Goal: Use online tool/utility: Utilize a website feature to perform a specific function

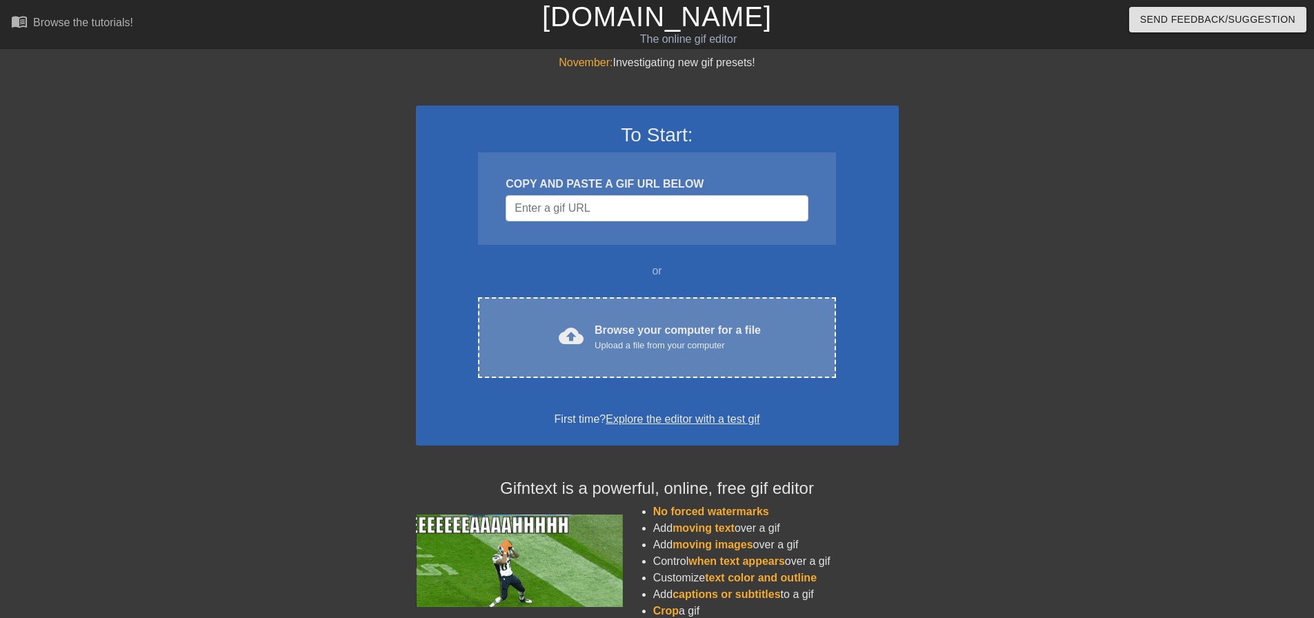
click at [619, 339] on div "Upload a file from your computer" at bounding box center [678, 346] width 166 height 14
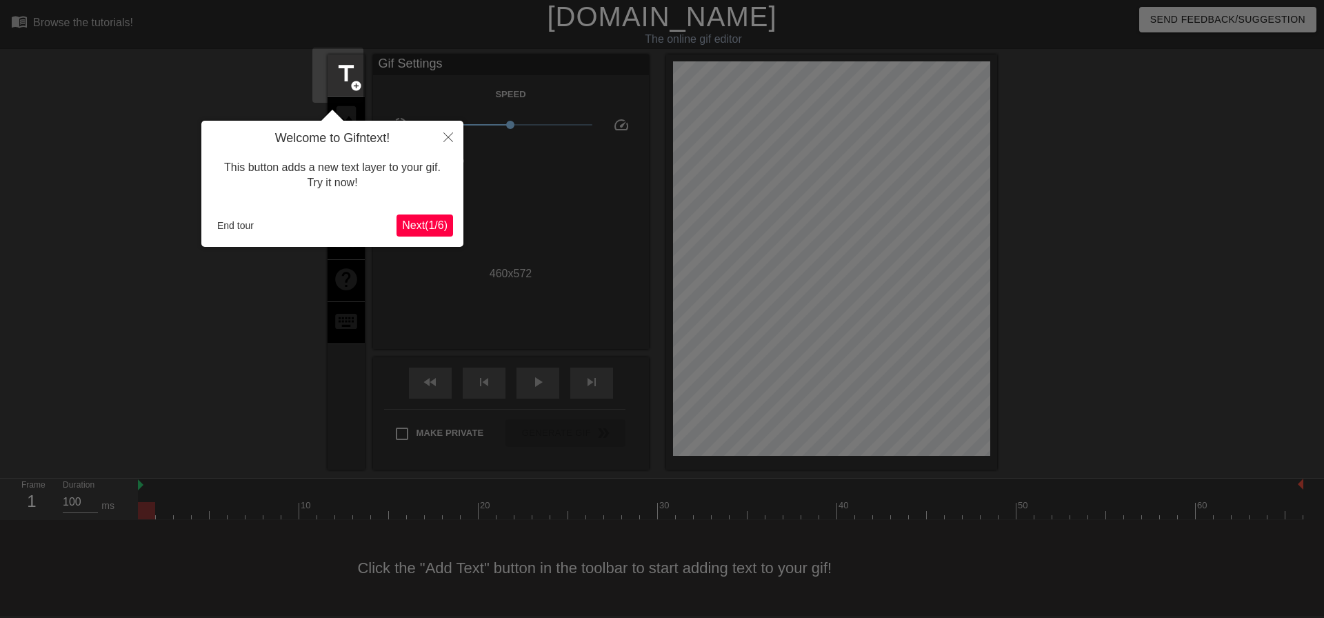
click at [426, 227] on span "Next ( 1 / 6 )" at bounding box center [425, 225] width 46 height 12
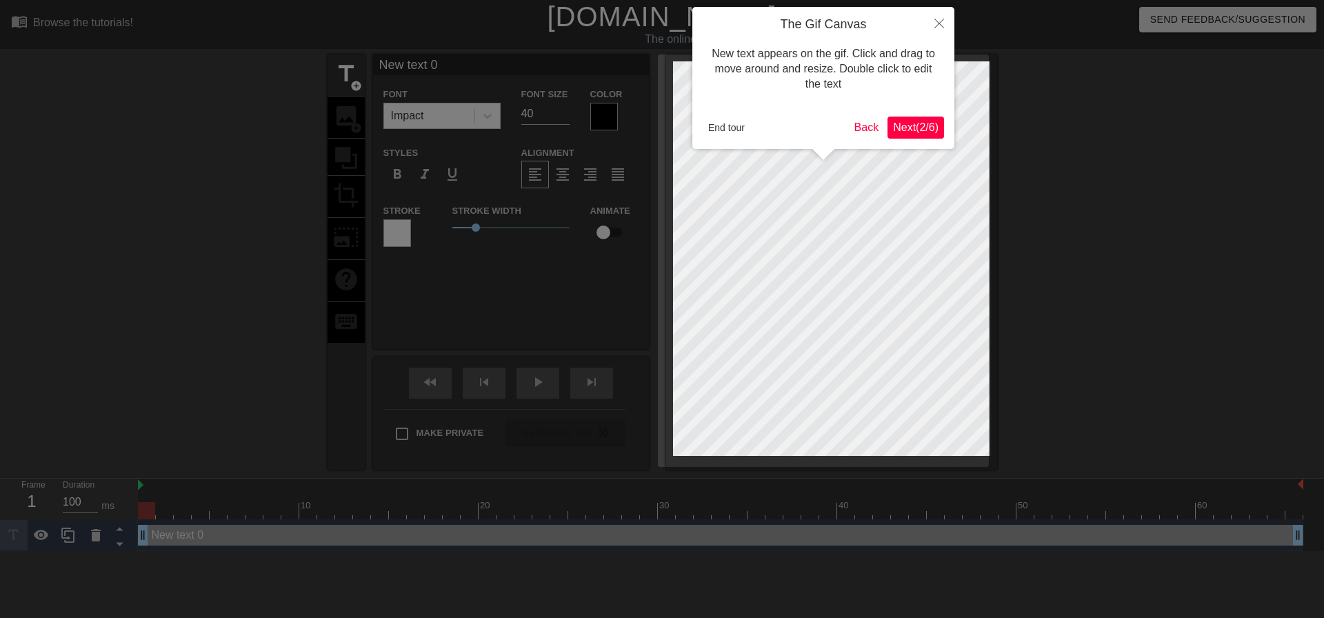
click at [932, 128] on span "Next ( 2 / 6 )" at bounding box center [916, 127] width 46 height 12
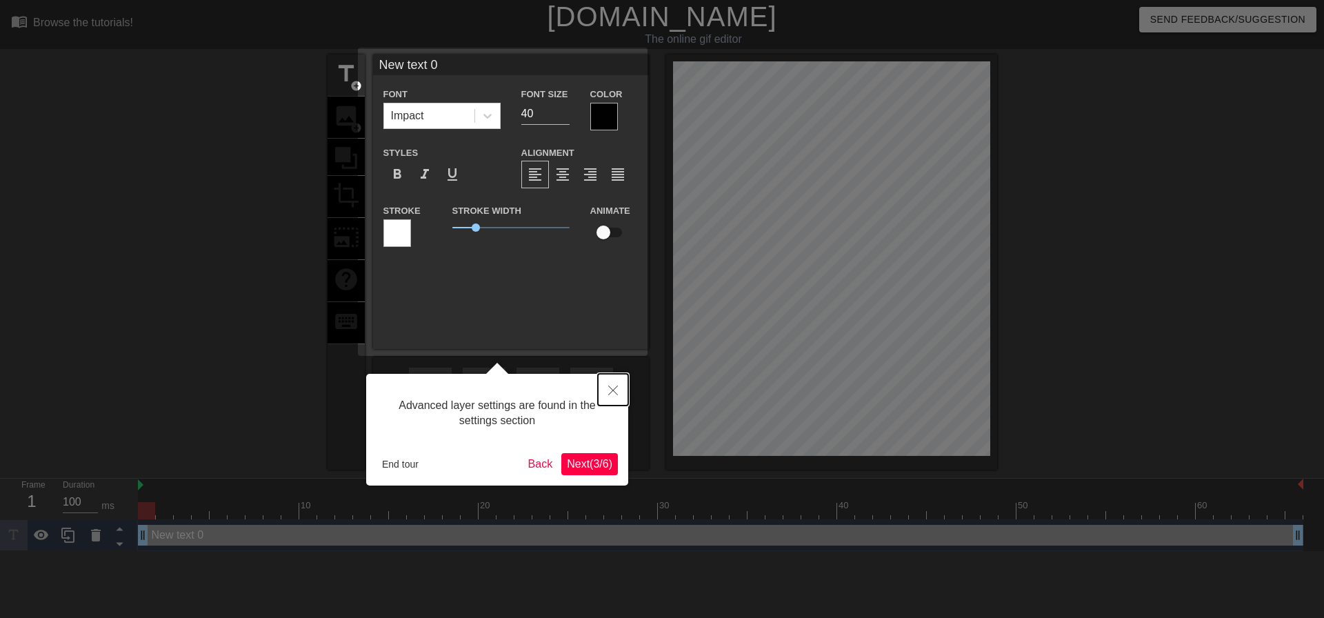
click at [613, 380] on button "Close" at bounding box center [613, 390] width 30 height 32
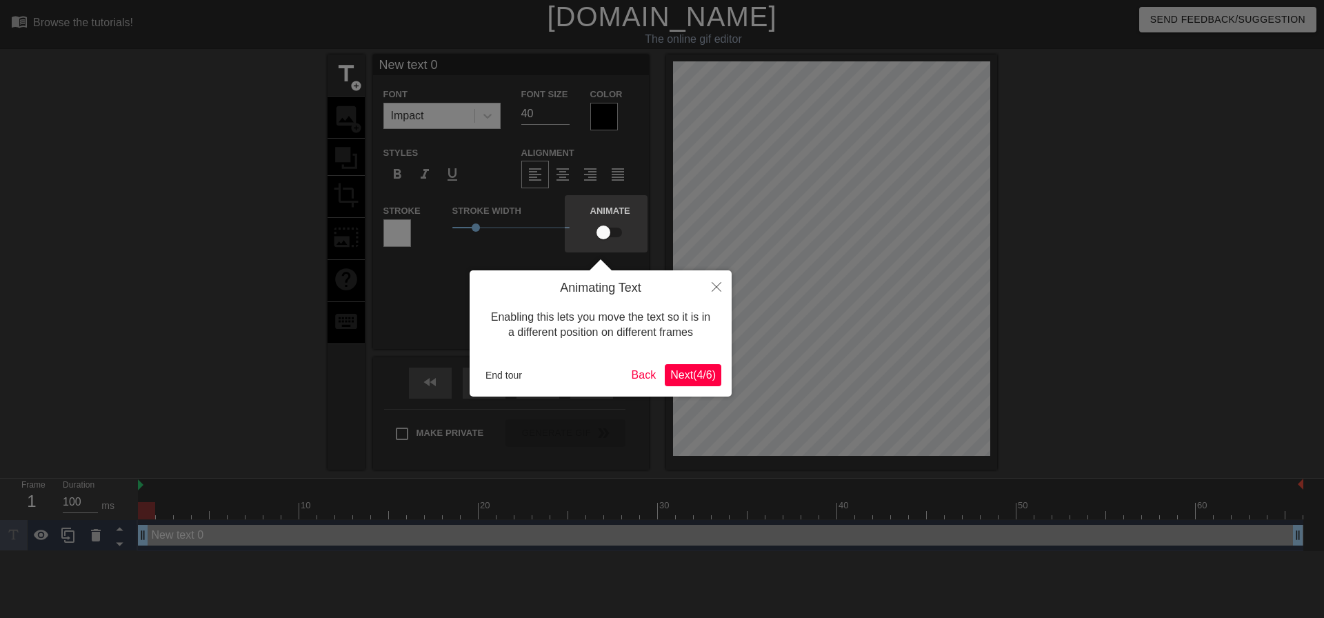
click at [681, 373] on span "Next ( 4 / 6 )" at bounding box center [693, 375] width 46 height 12
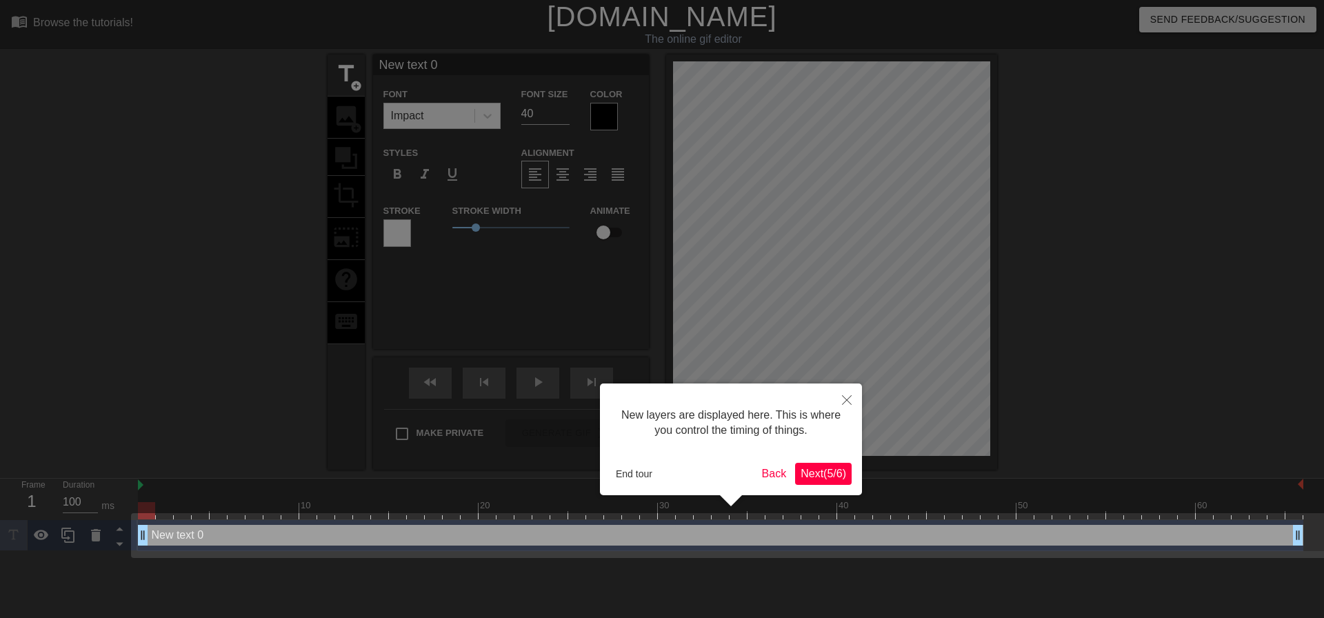
click at [814, 481] on button "Next ( 5 / 6 )" at bounding box center [823, 474] width 57 height 22
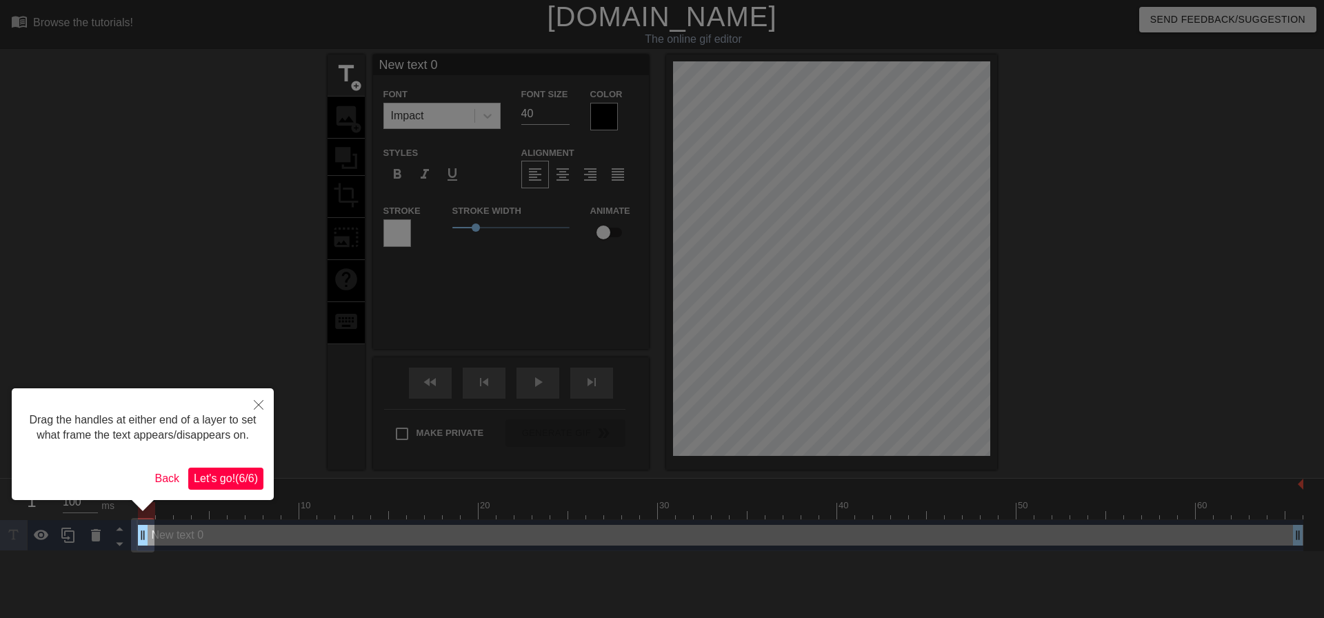
click at [234, 477] on span "Let's go! ( 6 / 6 )" at bounding box center [226, 478] width 64 height 12
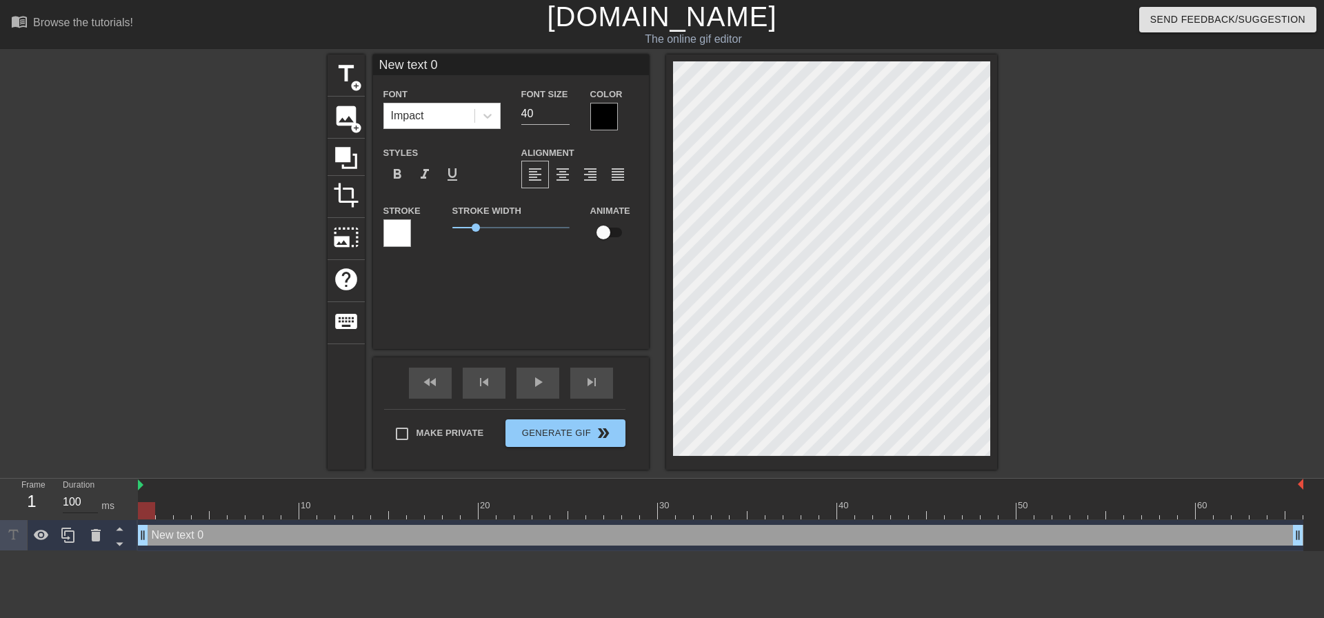
click at [82, 501] on input "100" at bounding box center [80, 502] width 35 height 22
type input "1000"
click at [181, 370] on div "title add_circle image add_circle crop photo_size_select_large help keyboard Ne…" at bounding box center [662, 261] width 1324 height 415
type input "N"
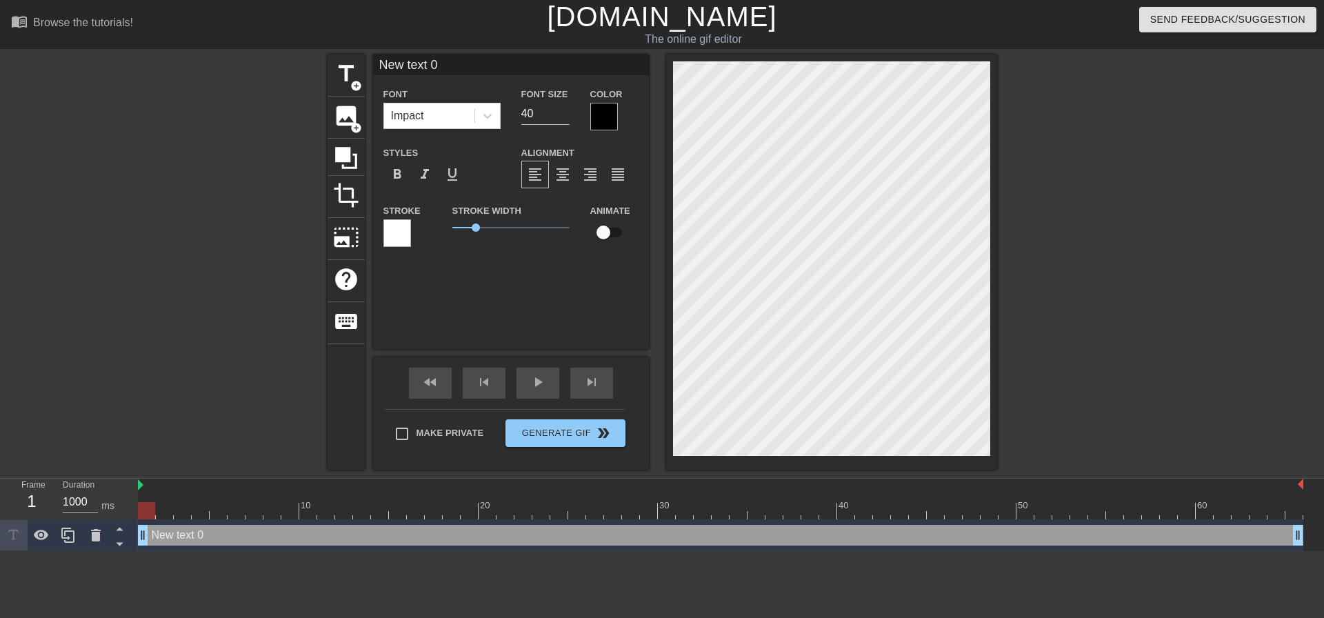
type textarea "N"
type input "M"
type textarea "M"
type input "Me"
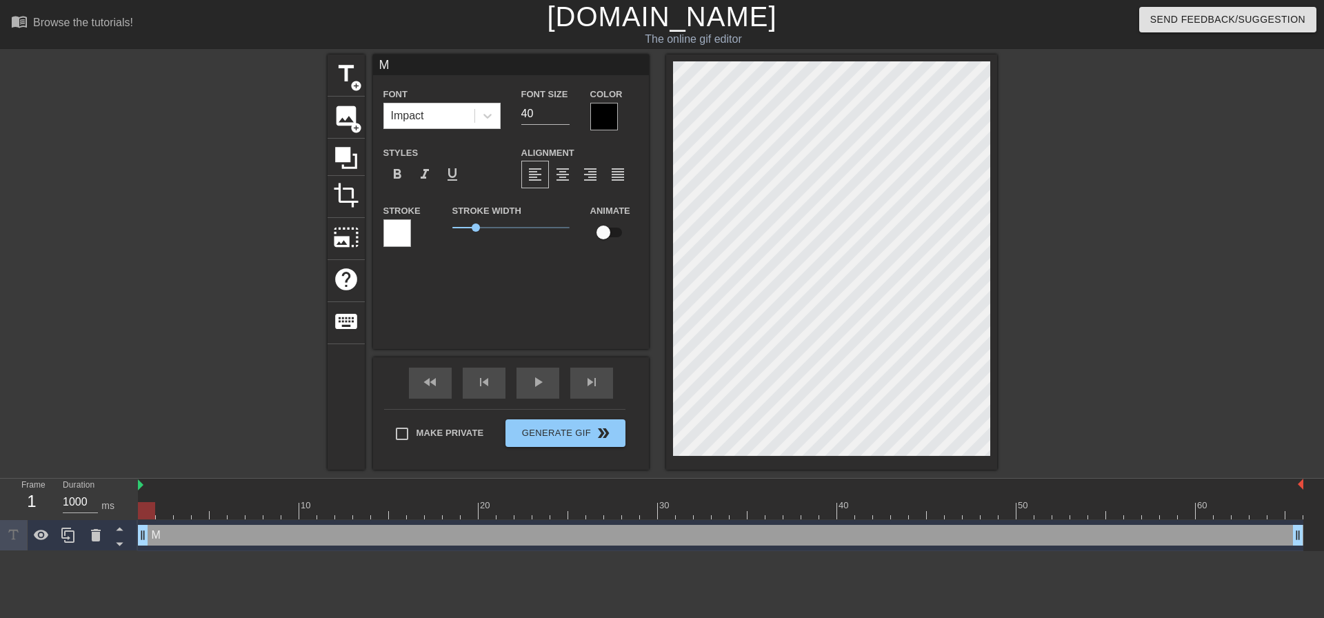
type textarea "Me"
type input "Mer"
type textarea "Mer"
type input "Merc"
type textarea "Merc"
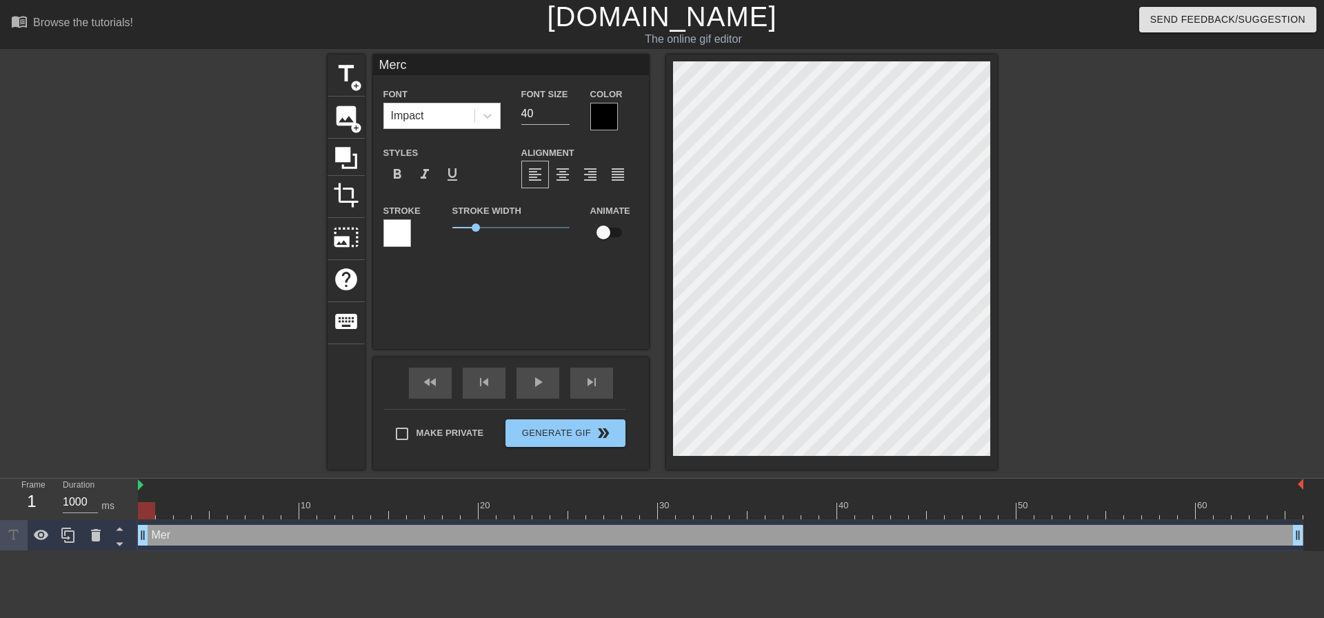
type input "Merci"
type textarea "Merci"
type input "Merci"
type textarea "Merci"
type input "Merci J"
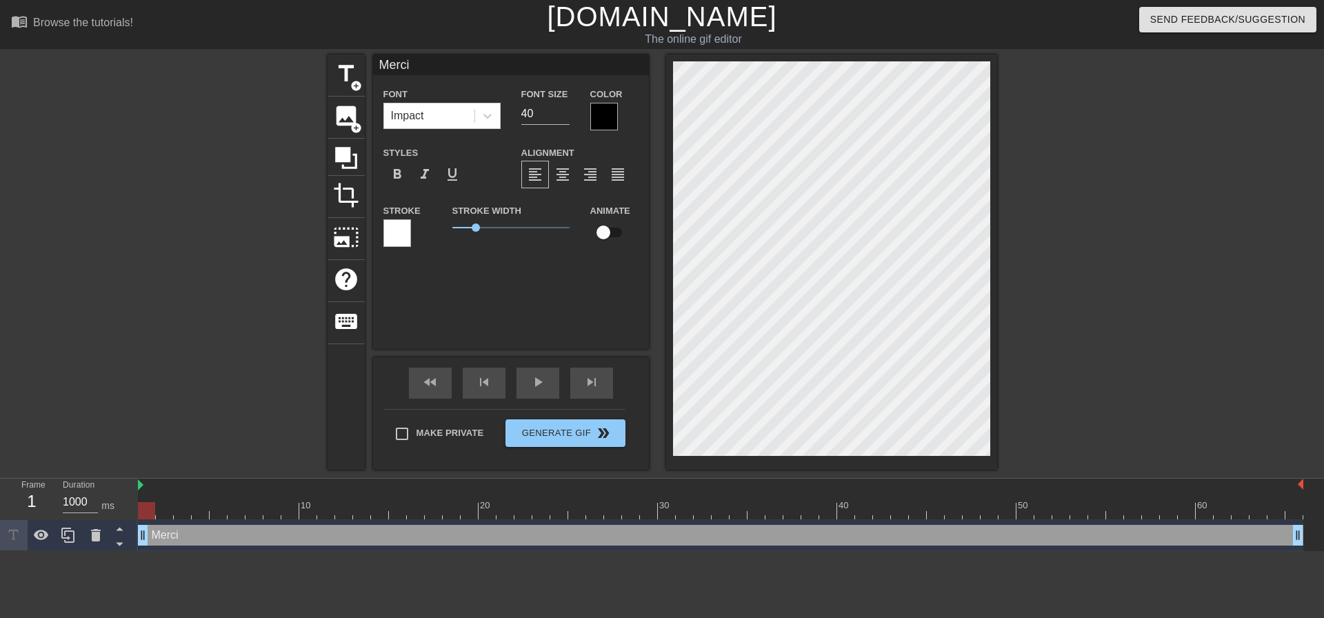
type textarea "Merci J"
type input "[PERSON_NAME]"
type textarea "[PERSON_NAME]"
type input "[PERSON_NAME]"
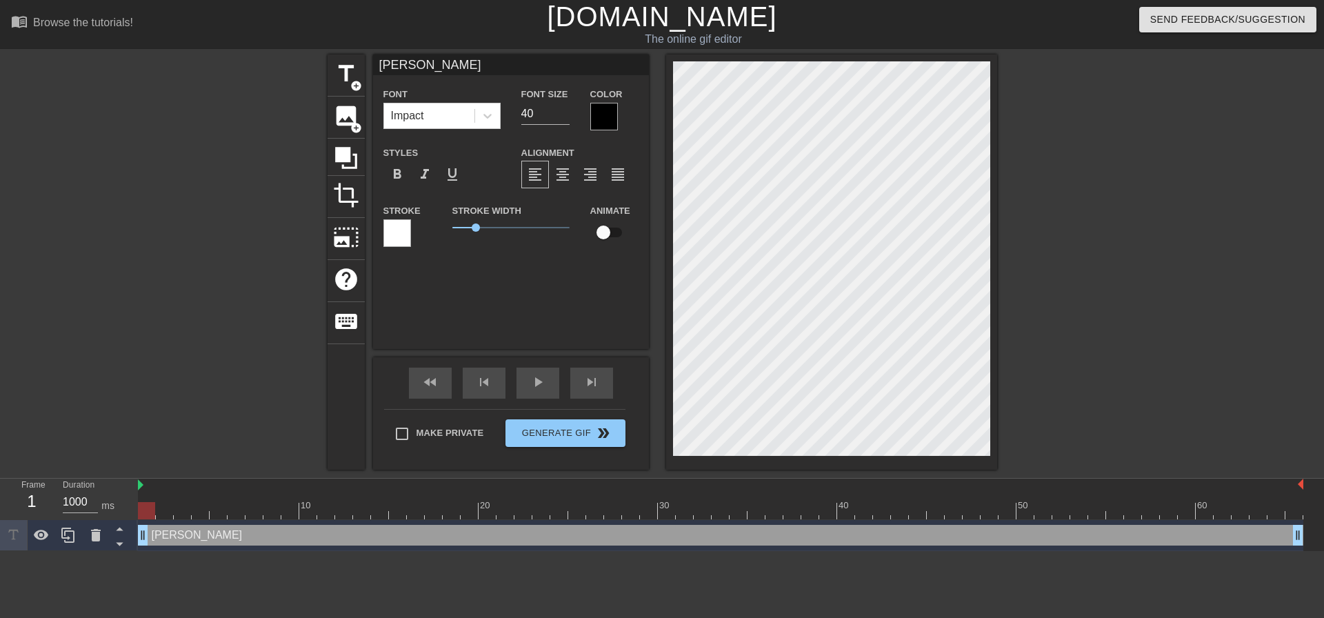
type textarea "[PERSON_NAME]"
click at [1093, 353] on div "title add_circle image add_circle crop photo_size_select_large help keyboard Me…" at bounding box center [662, 261] width 1324 height 415
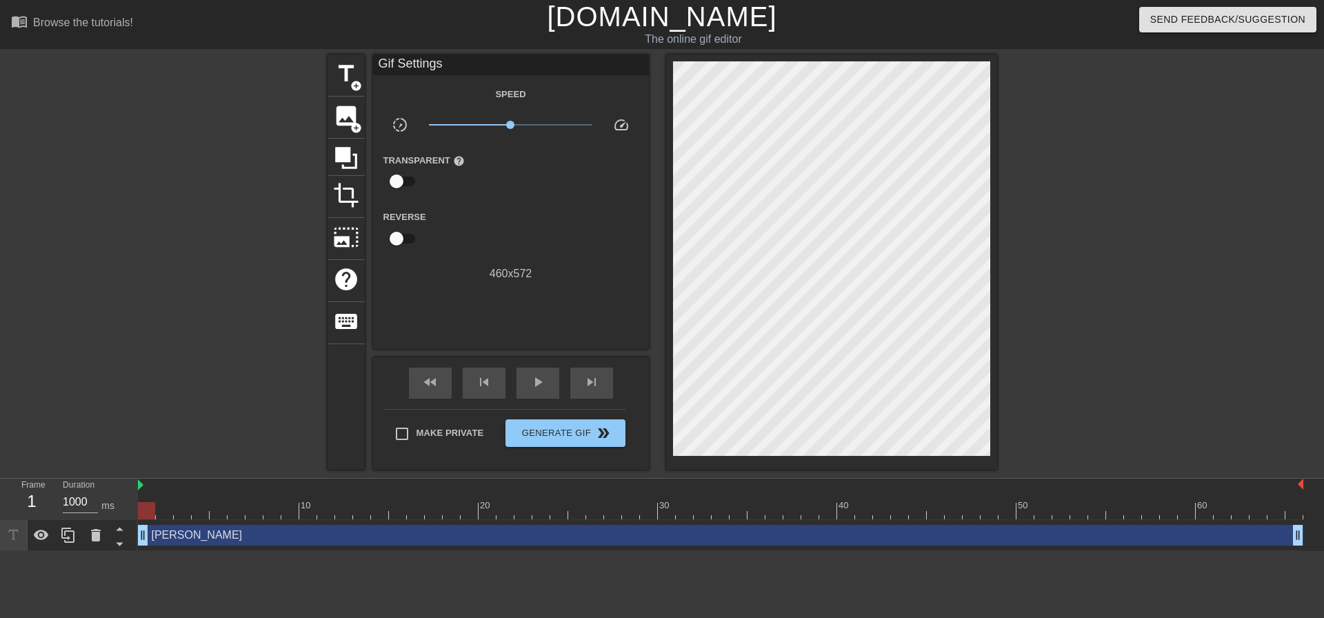
click at [146, 482] on div at bounding box center [721, 486] width 1166 height 14
click at [172, 424] on div "title add_circle image add_circle crop photo_size_select_large help keyboard Gi…" at bounding box center [662, 261] width 1324 height 415
click at [566, 435] on span "Generate Gif double_arrow" at bounding box center [565, 433] width 108 height 17
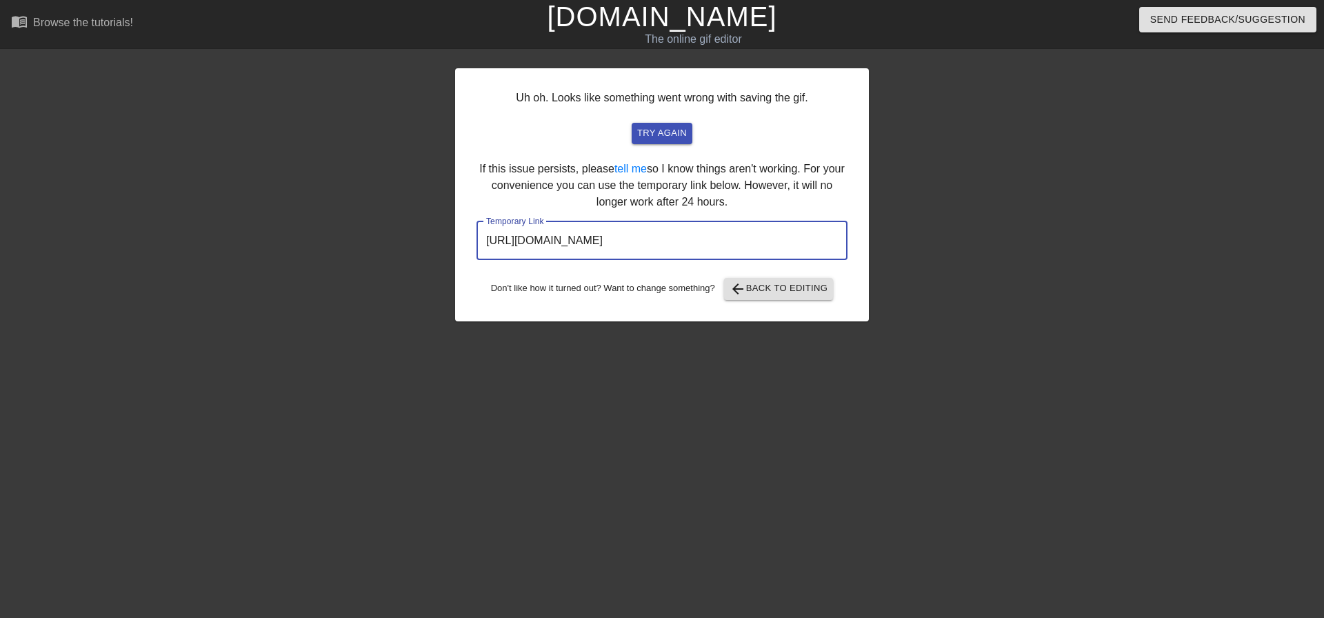
drag, startPoint x: 774, startPoint y: 246, endPoint x: 468, endPoint y: 250, distance: 305.6
click at [477, 250] on input "[URL][DOMAIN_NAME]" at bounding box center [662, 240] width 371 height 39
